Goal: Consume media (video, audio): Consume media (video, audio)

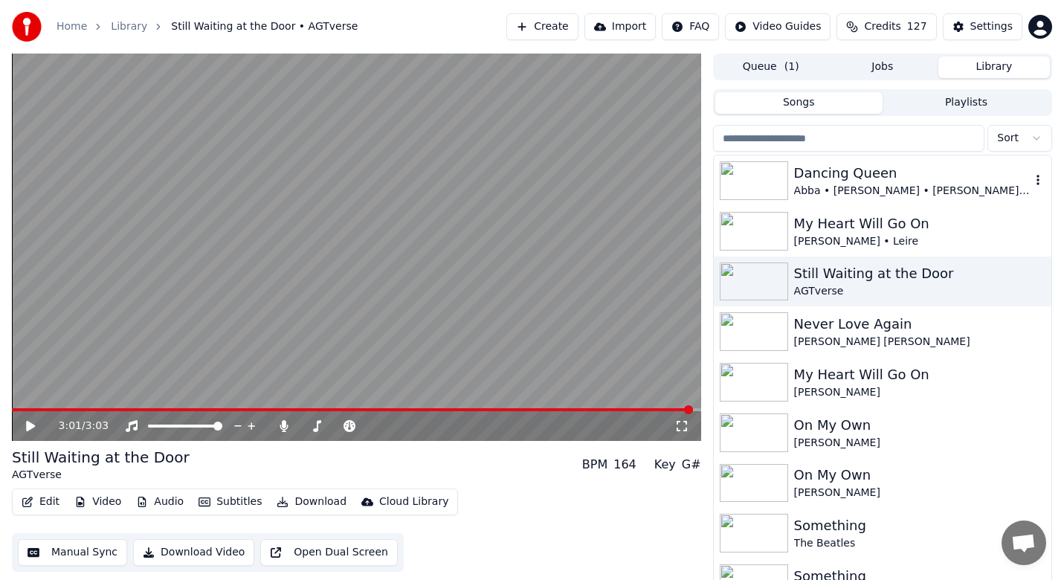
click at [751, 190] on img at bounding box center [754, 180] width 68 height 39
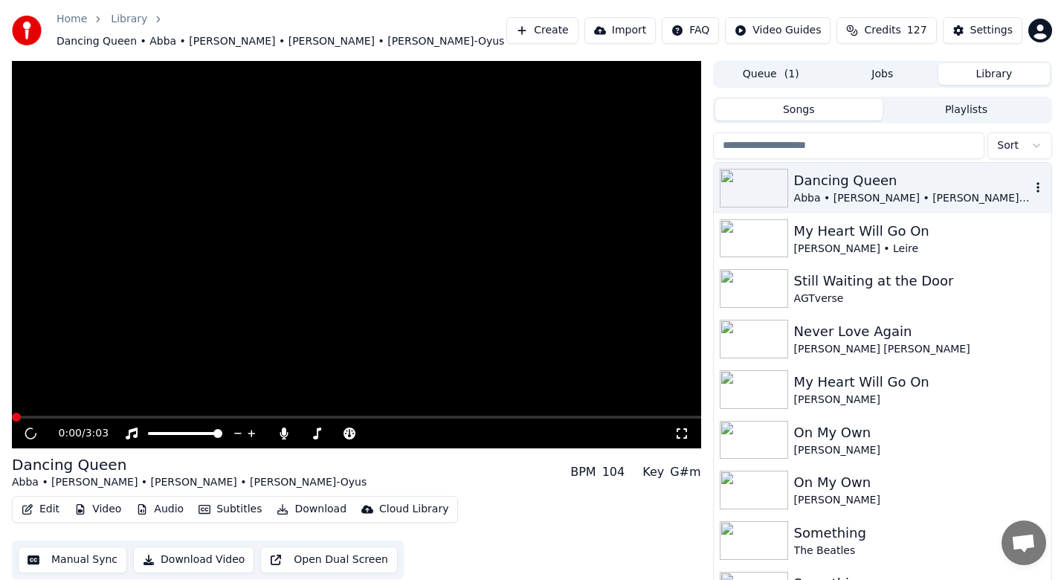
click at [751, 190] on img at bounding box center [754, 188] width 68 height 39
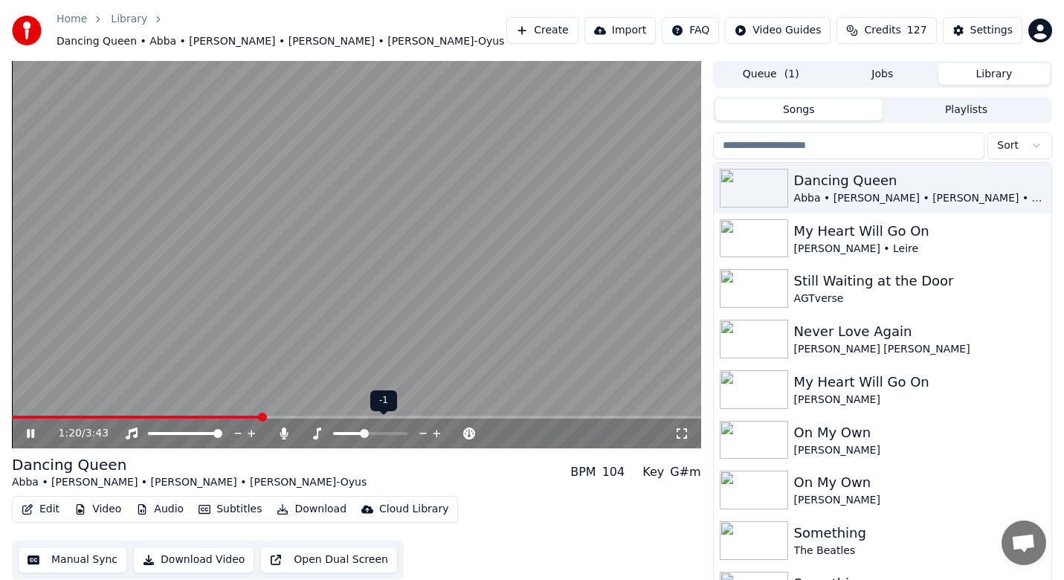
click at [431, 426] on icon at bounding box center [437, 433] width 14 height 15
click at [352, 432] on span at bounding box center [361, 433] width 56 height 3
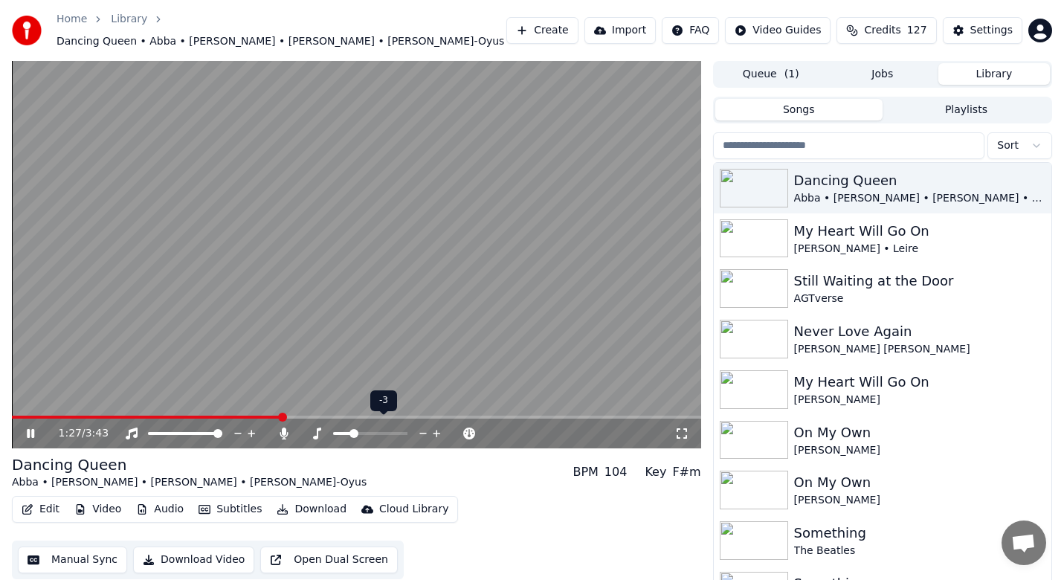
click at [347, 432] on span at bounding box center [342, 433] width 19 height 3
click at [33, 407] on video at bounding box center [356, 254] width 689 height 387
click at [319, 427] on icon at bounding box center [316, 433] width 15 height 12
click at [438, 426] on icon at bounding box center [437, 433] width 14 height 15
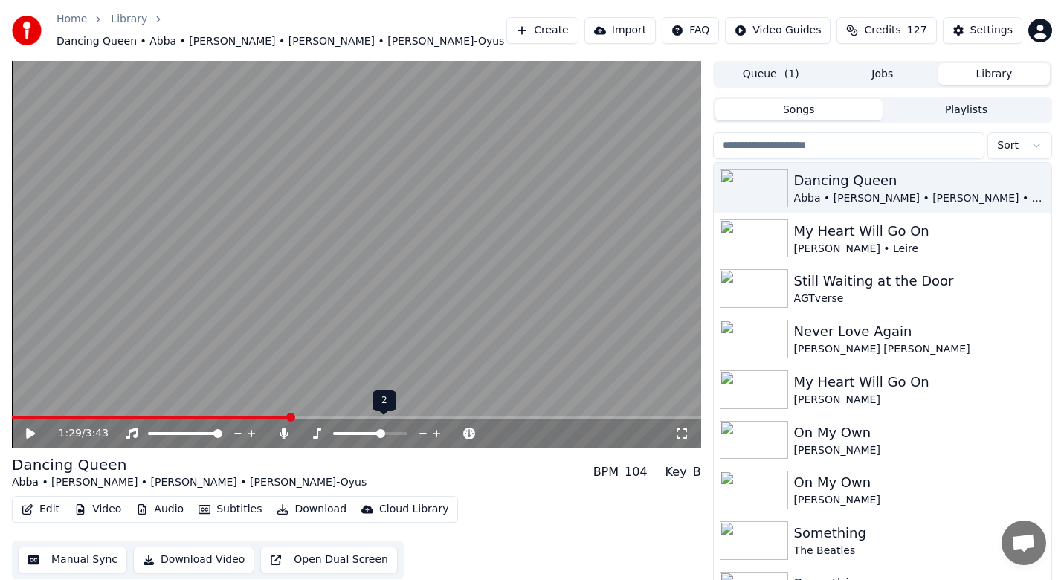
click at [438, 426] on icon at bounding box center [437, 433] width 14 height 15
click at [29, 428] on icon at bounding box center [30, 433] width 9 height 10
click at [28, 416] on span at bounding box center [20, 417] width 16 height 3
click at [308, 432] on span at bounding box center [326, 433] width 53 height 3
click at [315, 429] on span at bounding box center [317, 433] width 9 height 9
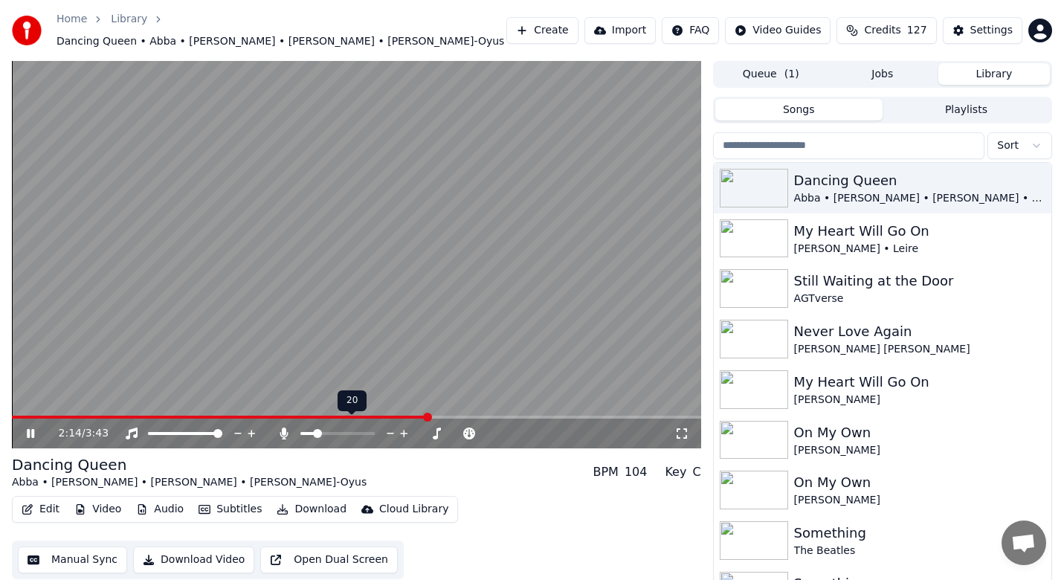
click at [325, 426] on div at bounding box center [351, 433] width 120 height 15
click at [327, 426] on div at bounding box center [351, 433] width 120 height 15
click at [327, 432] on span at bounding box center [337, 433] width 74 height 3
click at [611, 416] on span at bounding box center [330, 417] width 636 height 3
click at [338, 426] on div at bounding box center [351, 433] width 120 height 15
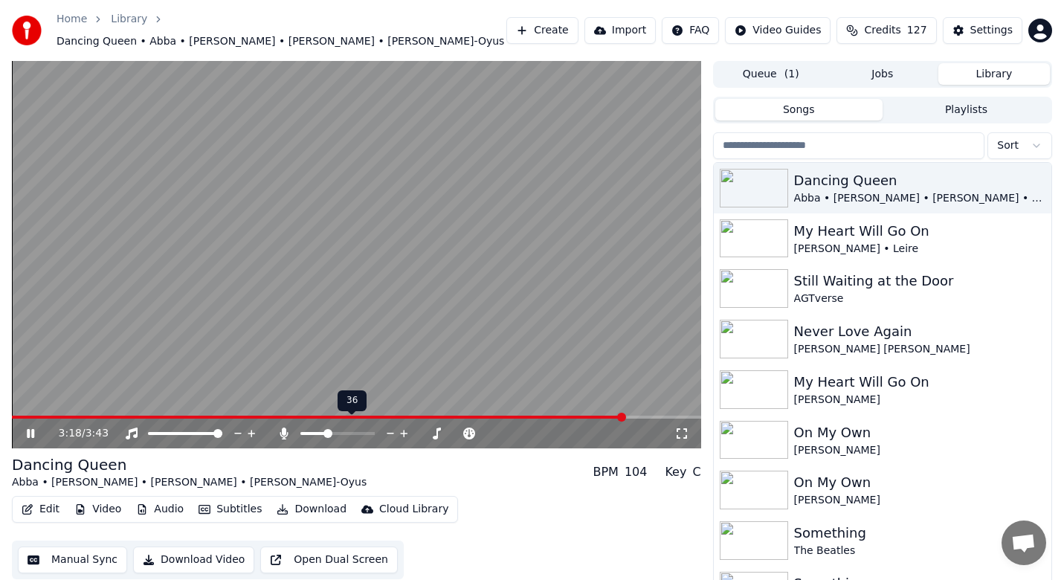
click at [340, 429] on div at bounding box center [351, 433] width 120 height 15
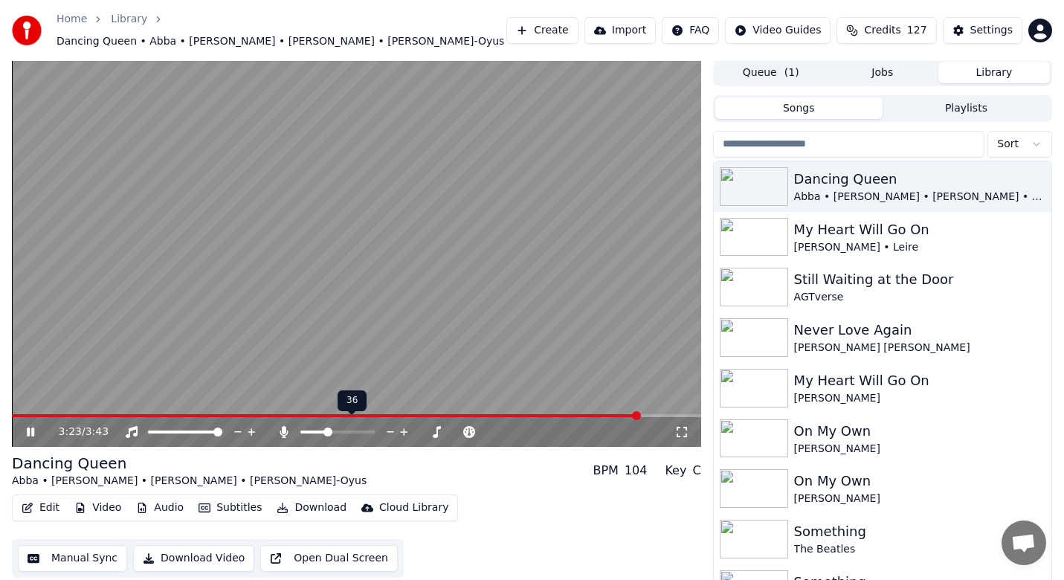
scroll to position [4, 0]
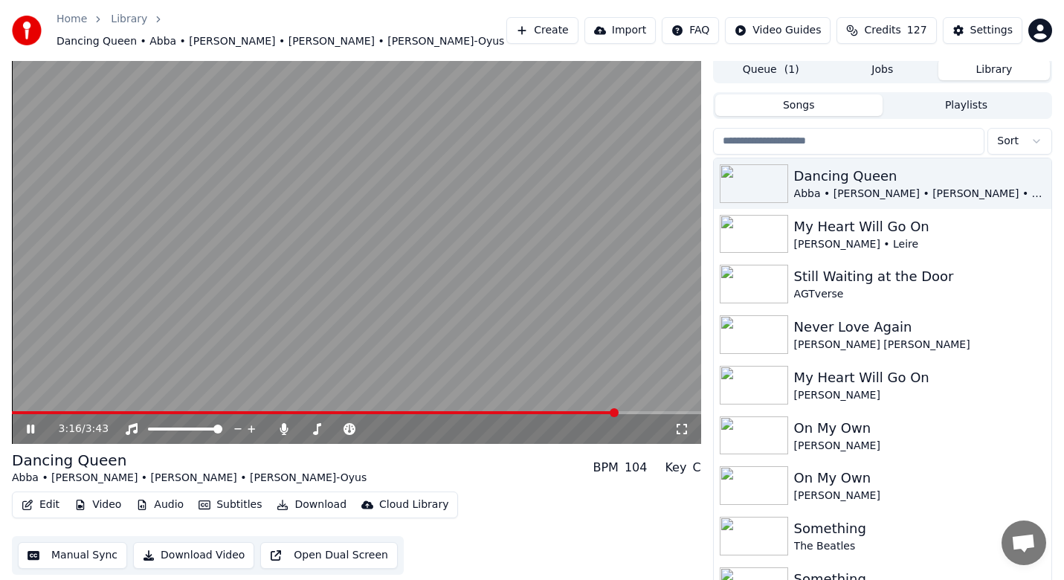
click at [617, 411] on span at bounding box center [314, 412] width 605 height 3
click at [433, 422] on icon at bounding box center [437, 429] width 14 height 15
click at [621, 411] on span at bounding box center [316, 412] width 609 height 3
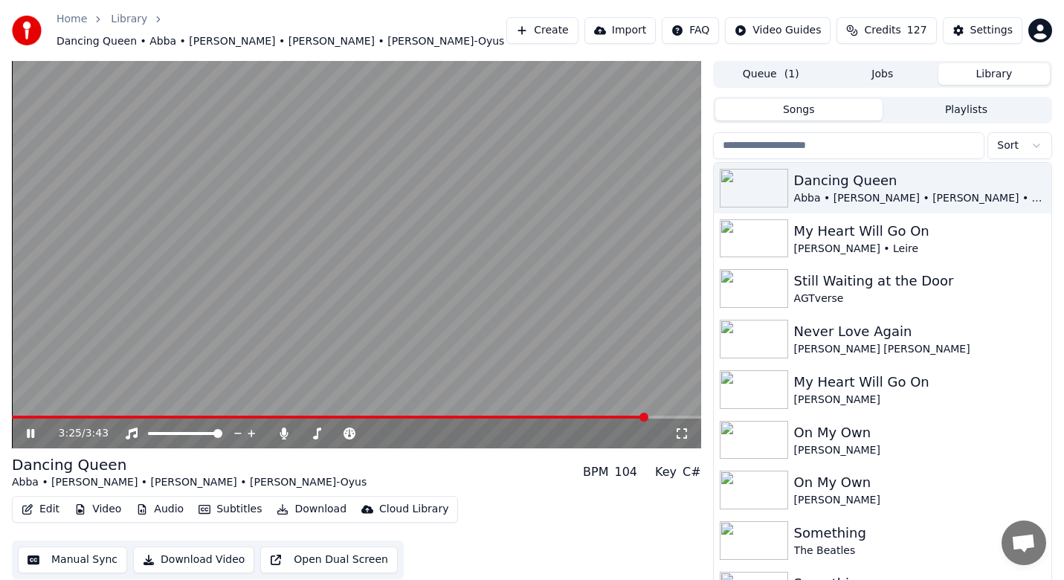
click at [20, 406] on video at bounding box center [356, 254] width 689 height 387
click at [19, 416] on span at bounding box center [330, 417] width 636 height 3
click at [30, 428] on icon at bounding box center [30, 433] width 9 height 10
click at [28, 416] on span at bounding box center [349, 417] width 674 height 3
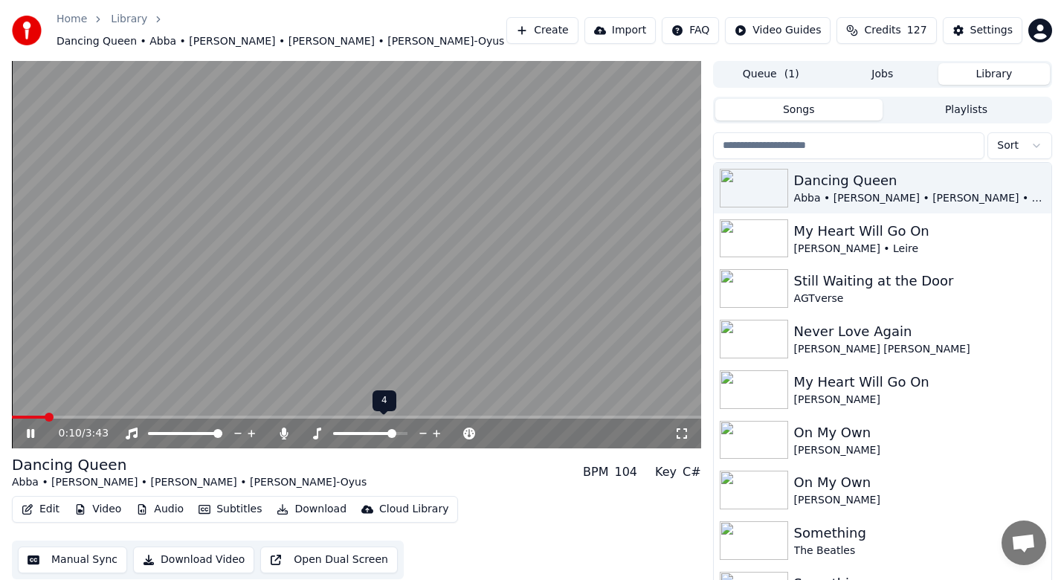
click at [420, 426] on icon at bounding box center [423, 433] width 14 height 15
click at [434, 426] on icon at bounding box center [437, 433] width 14 height 15
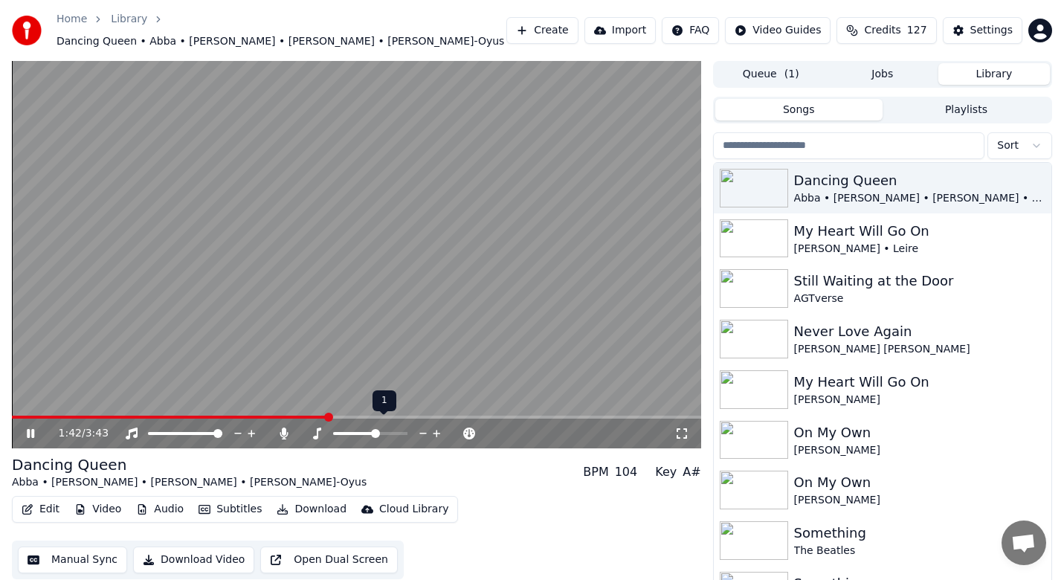
click at [434, 426] on icon at bounding box center [437, 433] width 14 height 15
click at [25, 416] on span at bounding box center [18, 417] width 13 height 3
click at [435, 426] on icon at bounding box center [437, 433] width 14 height 15
click at [36, 427] on icon at bounding box center [41, 433] width 35 height 12
